Goal: Contribute content: Contribute content

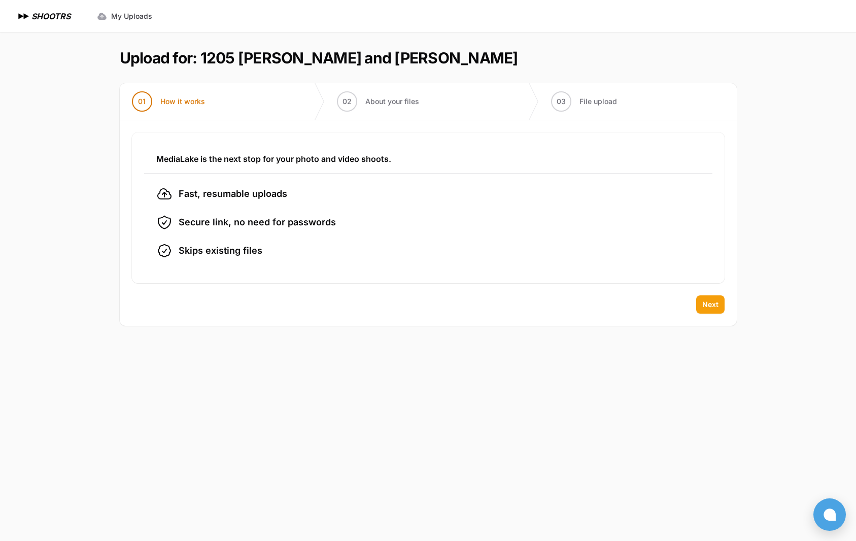
click at [706, 304] on span "Next" at bounding box center [710, 304] width 16 height 10
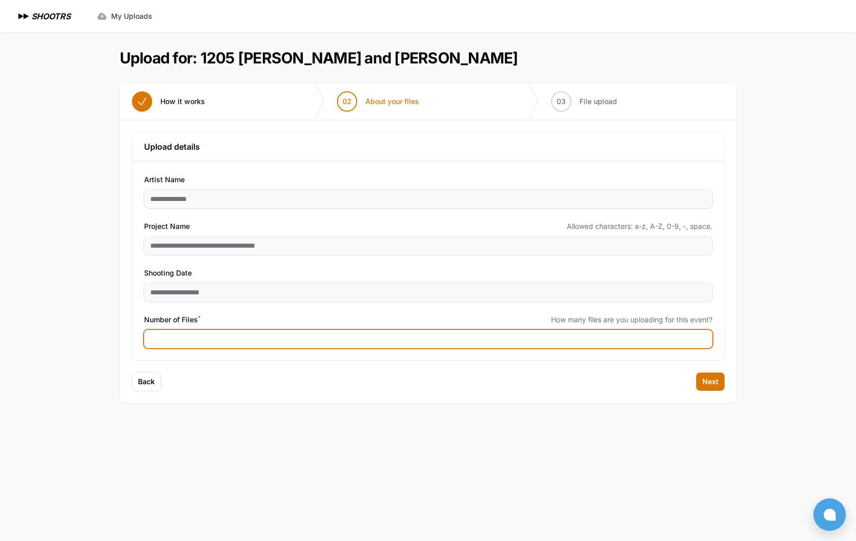
click at [195, 339] on input "Number of Files *" at bounding box center [428, 339] width 568 height 18
type input "***"
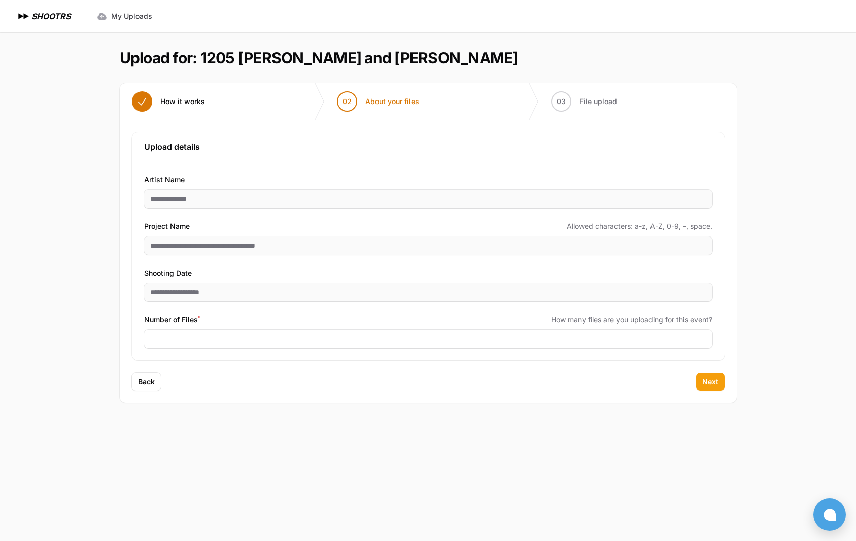
click at [706, 381] on span "Next" at bounding box center [710, 381] width 16 height 10
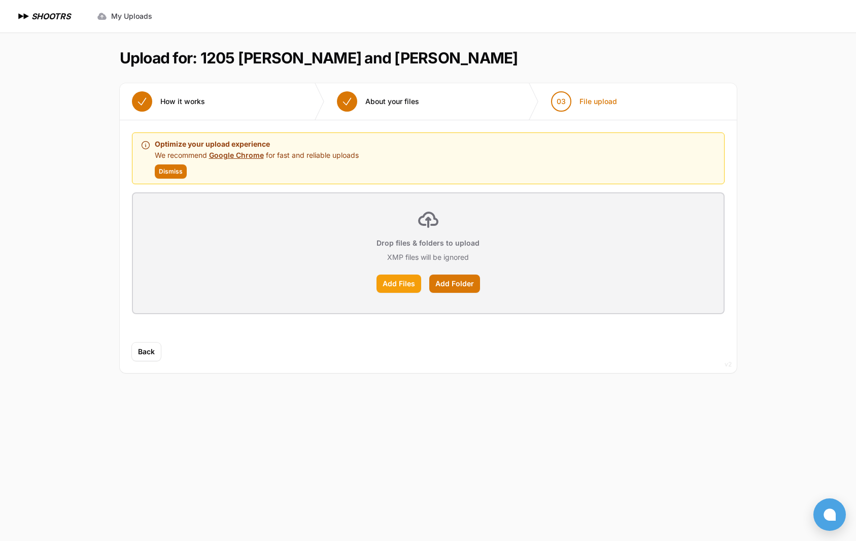
click at [411, 288] on label "Add Files" at bounding box center [398, 283] width 45 height 18
click at [0, 0] on input "Add Files" at bounding box center [0, 0] width 0 height 0
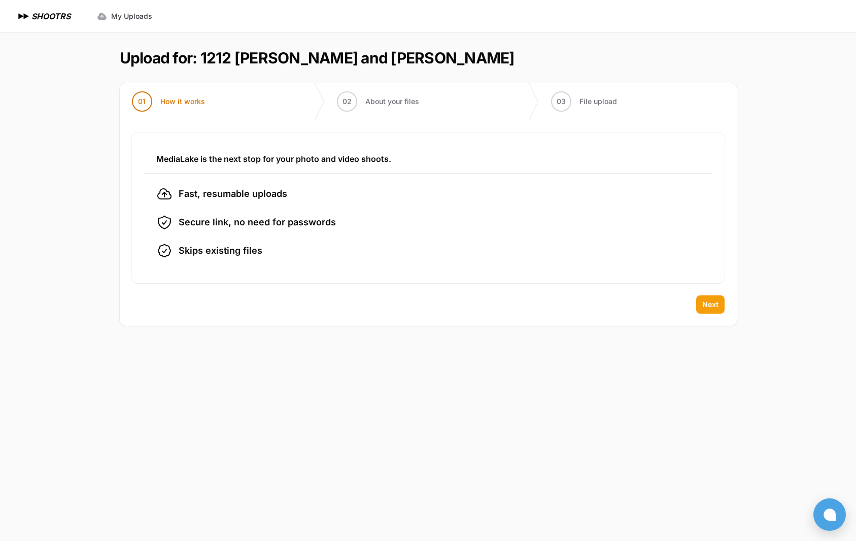
click at [721, 304] on button "Next" at bounding box center [710, 304] width 28 height 18
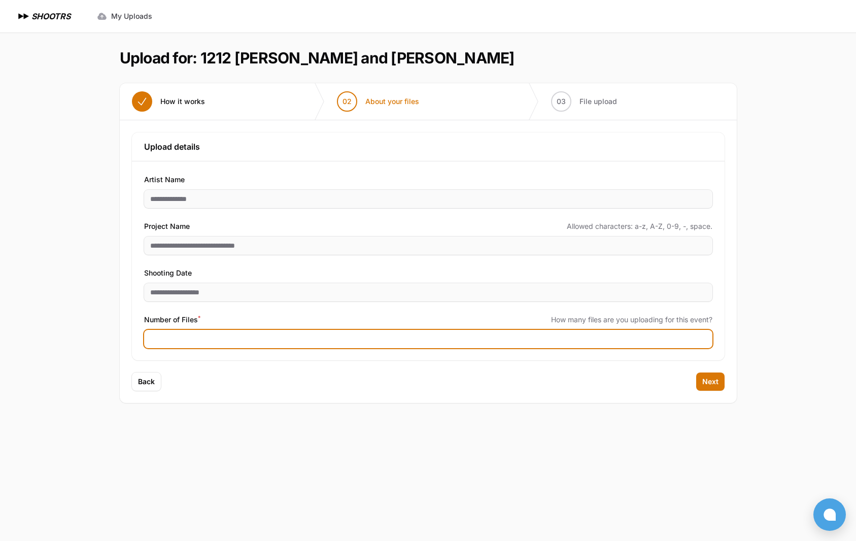
click at [297, 341] on input "Number of Files *" at bounding box center [428, 339] width 568 height 18
type input "***"
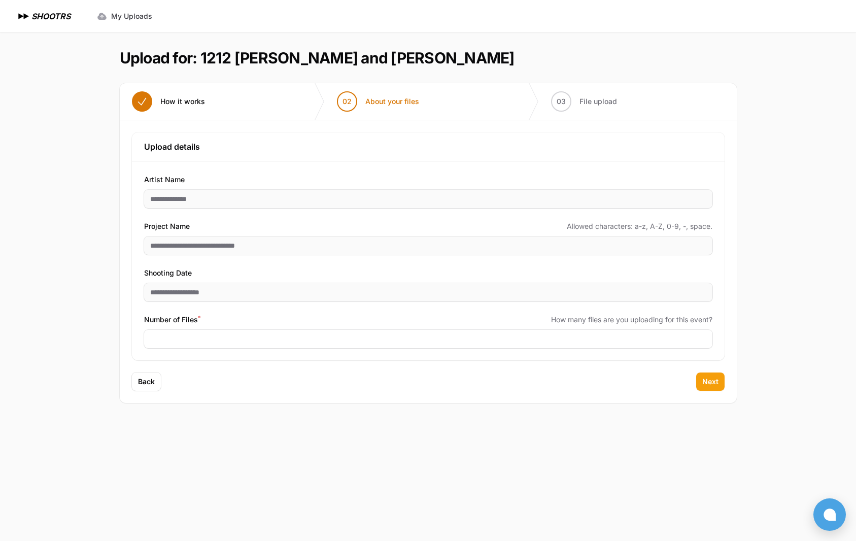
click at [704, 380] on span "Next" at bounding box center [710, 381] width 16 height 10
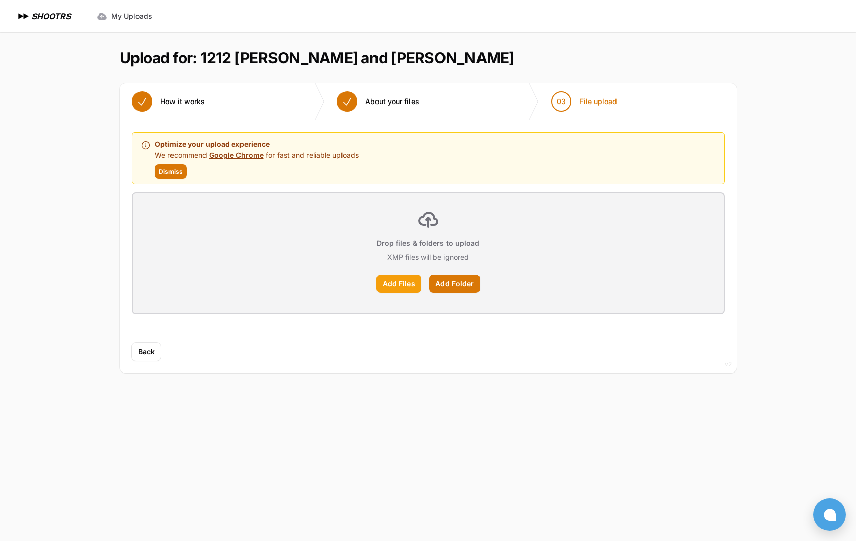
click at [409, 285] on label "Add Files" at bounding box center [398, 283] width 45 height 18
click at [0, 0] on input "Add Files" at bounding box center [0, 0] width 0 height 0
